Goal: Find specific page/section: Find specific page/section

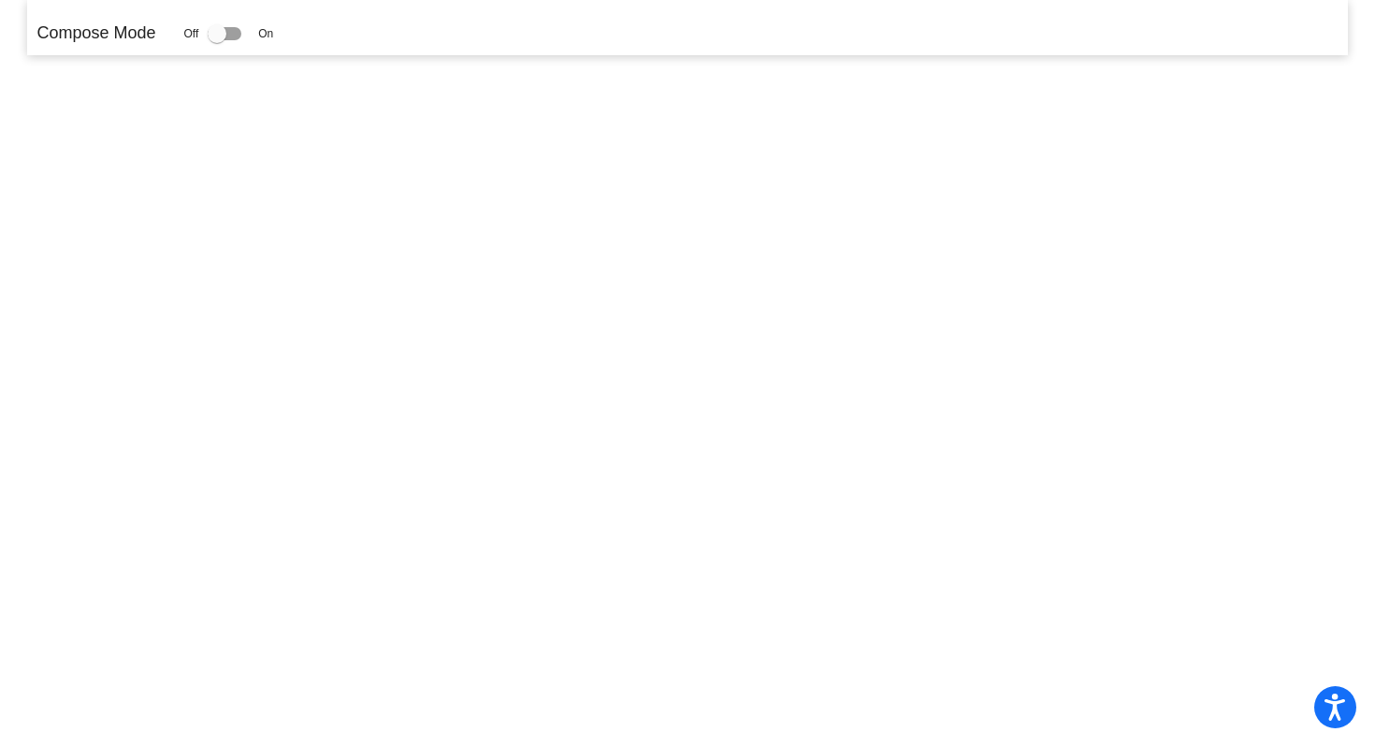
click at [121, 42] on p "Compose Mode" at bounding box center [95, 33] width 119 height 25
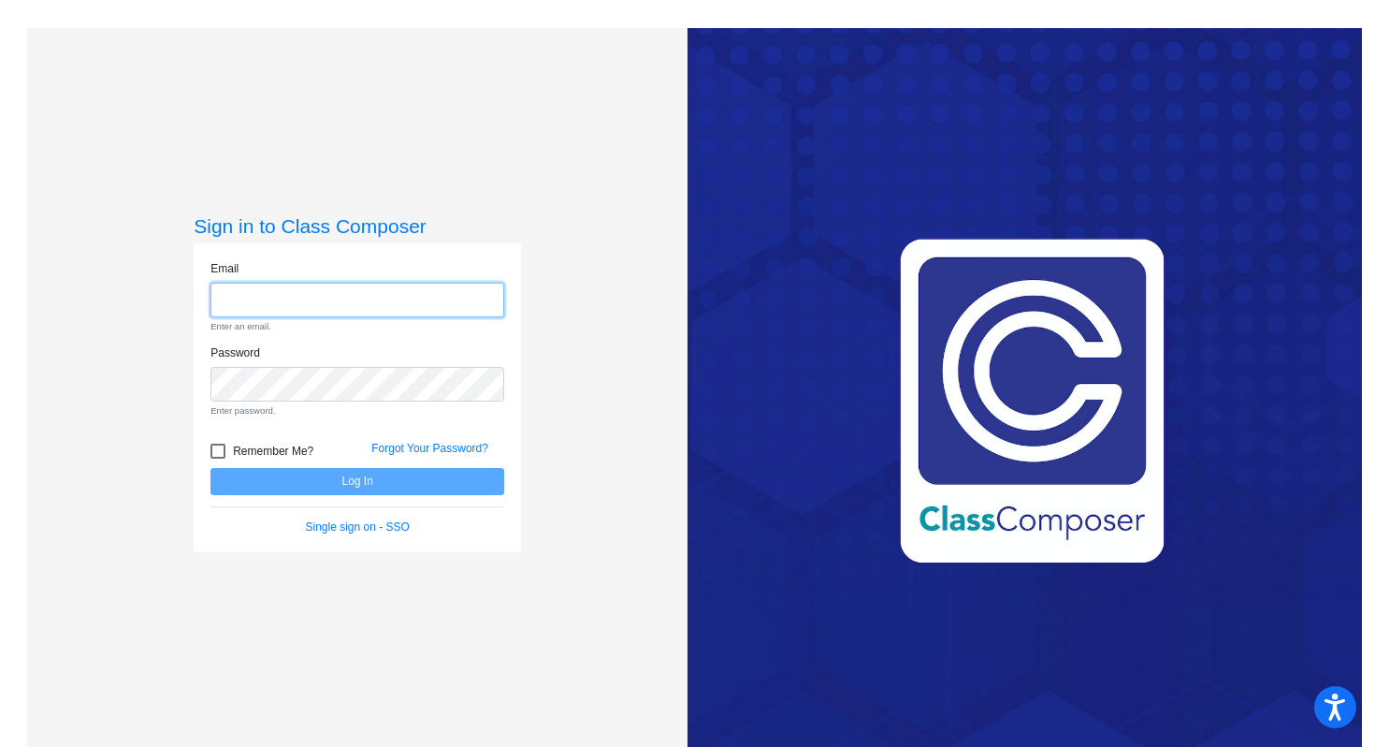
type input "[EMAIL_ADDRESS][DOMAIN_NAME]"
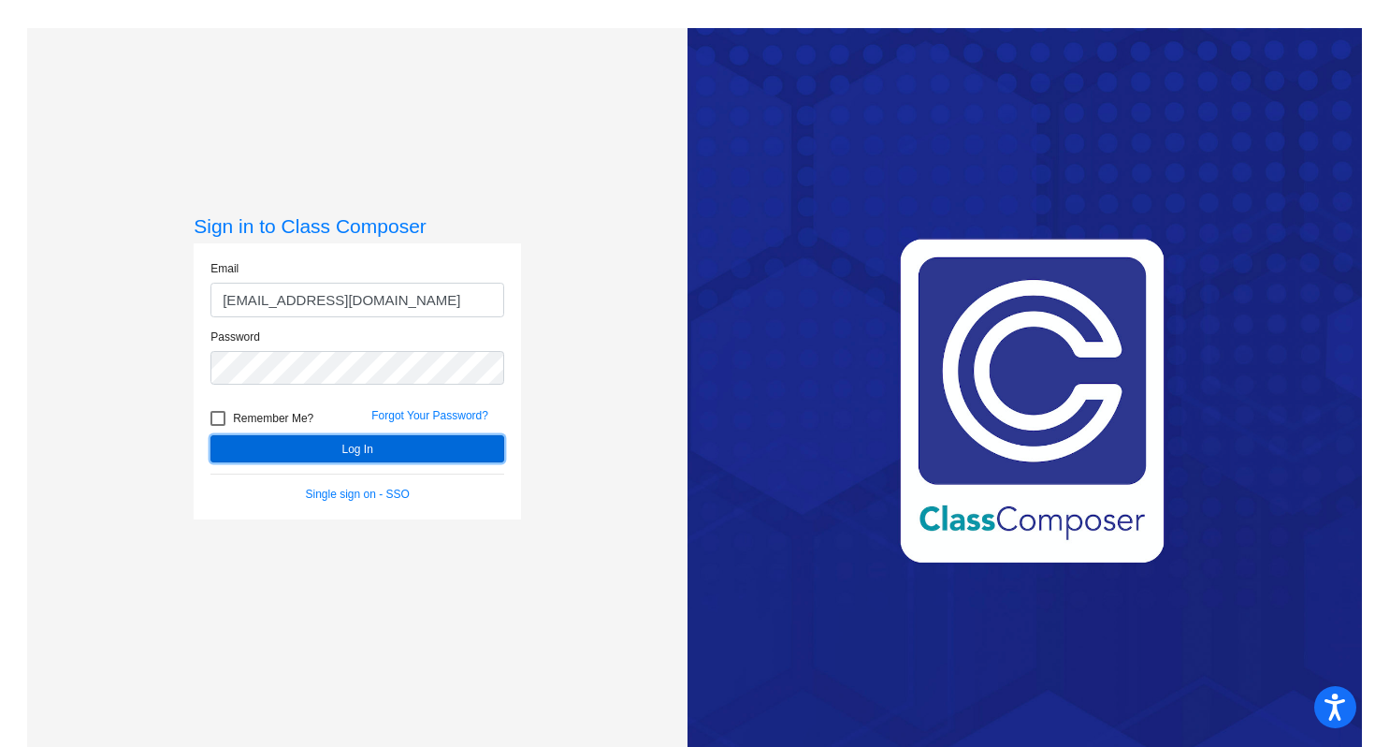
click at [397, 457] on button "Log In" at bounding box center [358, 448] width 294 height 27
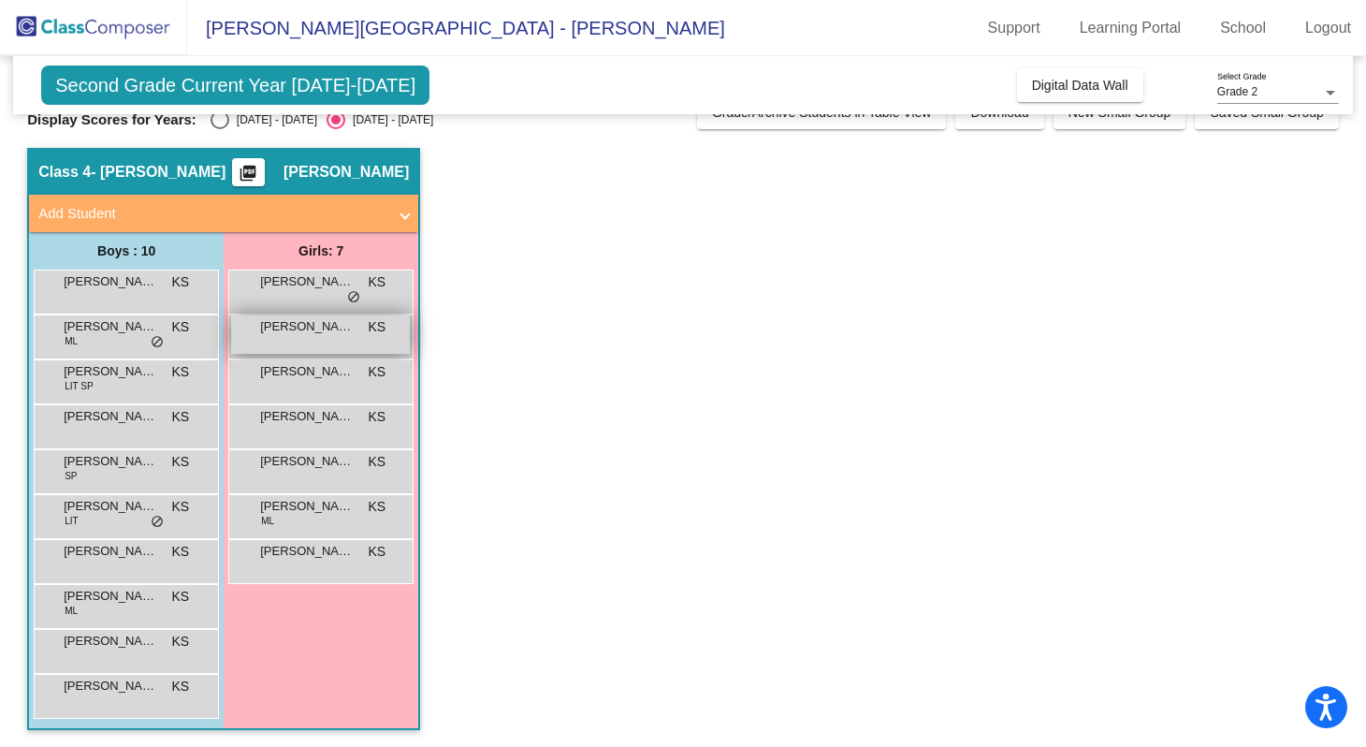
scroll to position [32, 0]
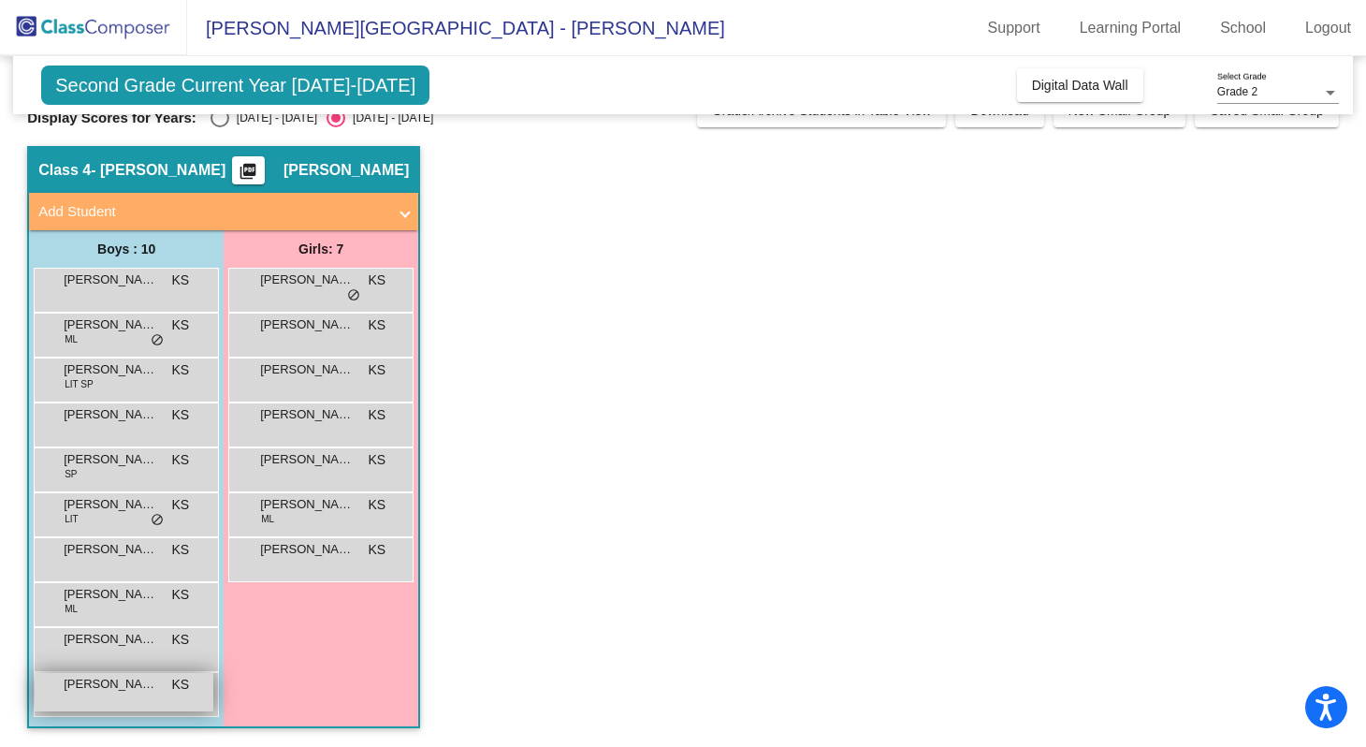
click at [133, 703] on div "[PERSON_NAME] KS lock do_not_disturb_alt" at bounding box center [124, 692] width 179 height 38
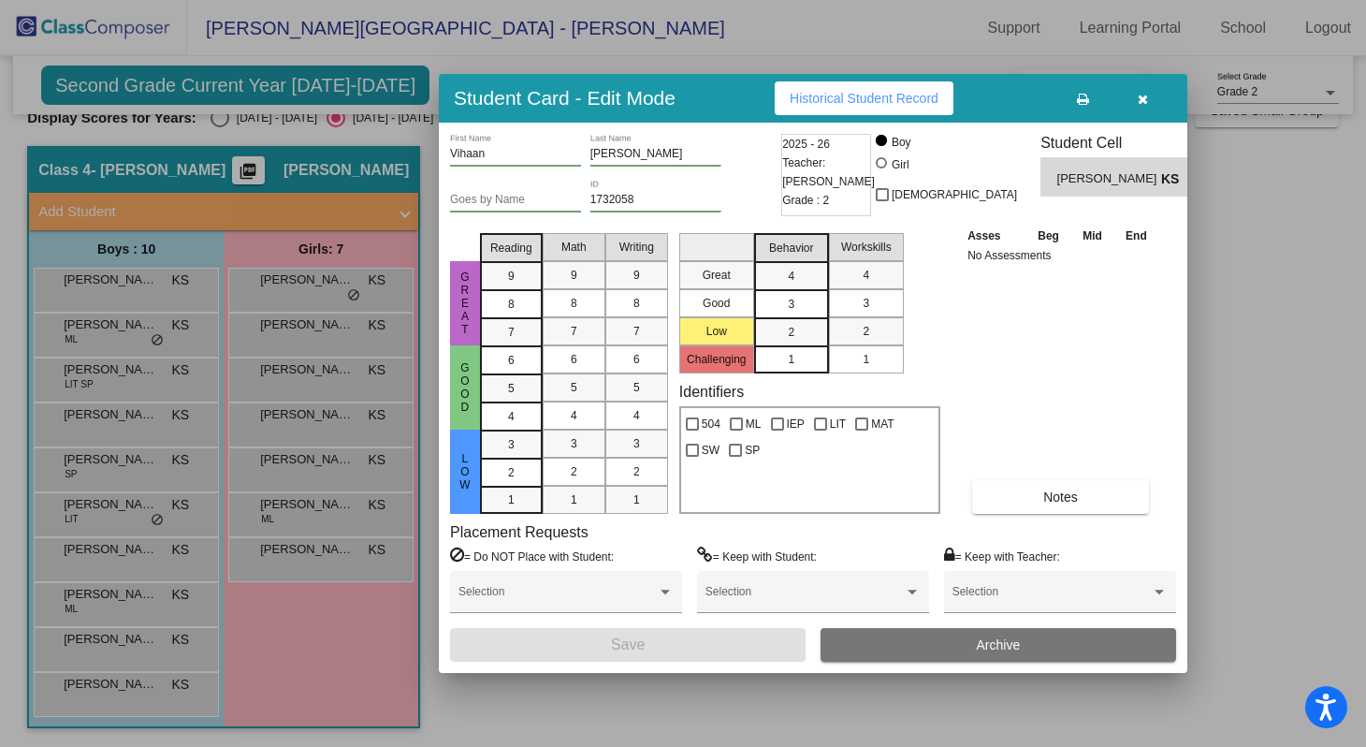
click at [881, 91] on span "Historical Student Record" at bounding box center [864, 98] width 149 height 15
